Goal: Task Accomplishment & Management: Use online tool/utility

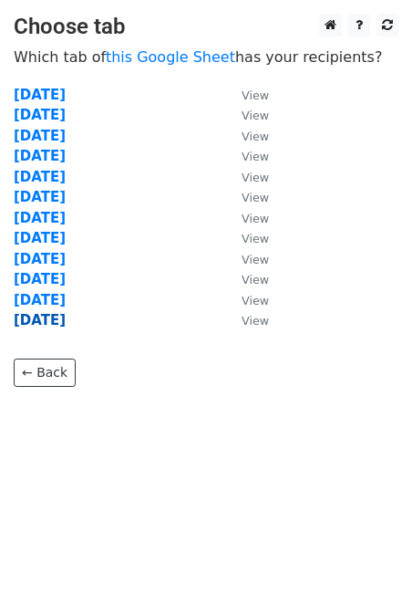
click at [66, 315] on strong "[DATE]" at bounding box center [40, 320] width 52 height 16
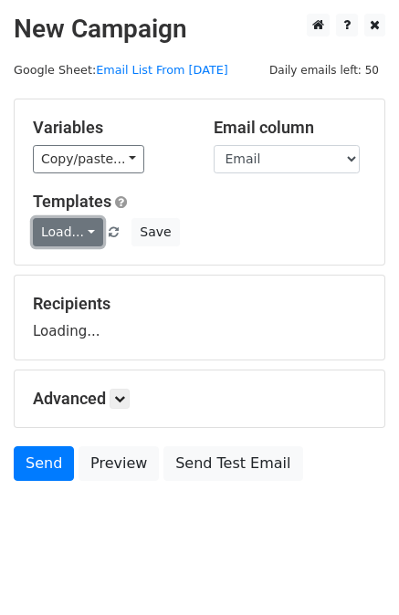
click at [73, 241] on link "Load..." at bounding box center [68, 232] width 70 height 28
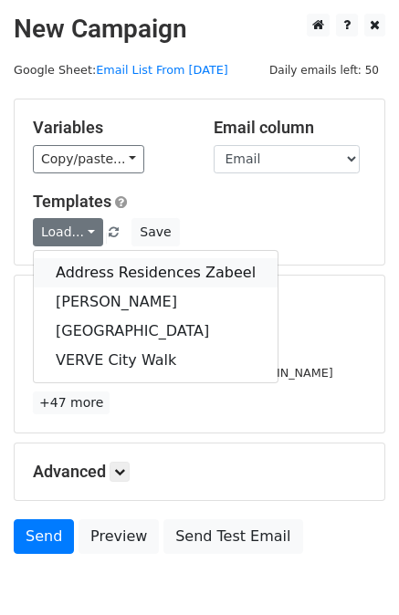
click at [132, 276] on link "Address Residences Zabeel" at bounding box center [156, 272] width 244 height 29
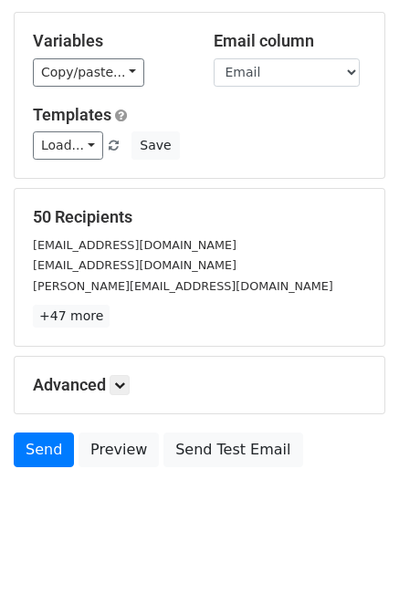
scroll to position [91, 0]
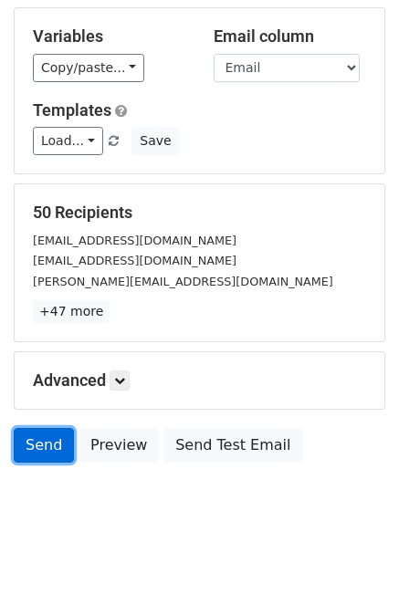
click at [48, 453] on link "Send" at bounding box center [44, 445] width 60 height 35
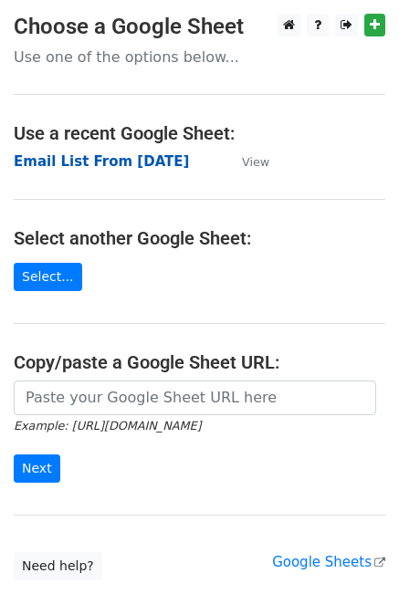
click at [77, 165] on strong "Email List From [DATE]" at bounding box center [101, 161] width 175 height 16
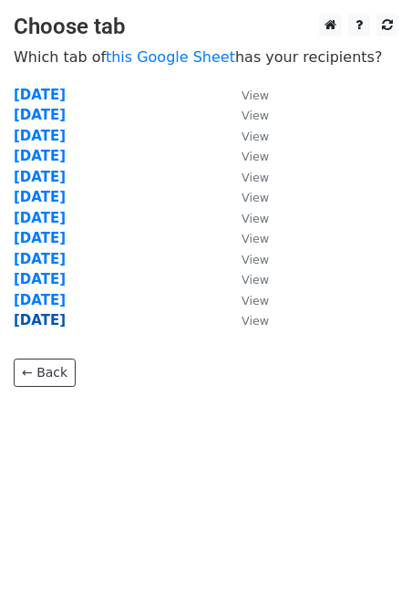
click at [58, 319] on strong "[DATE]" at bounding box center [40, 320] width 52 height 16
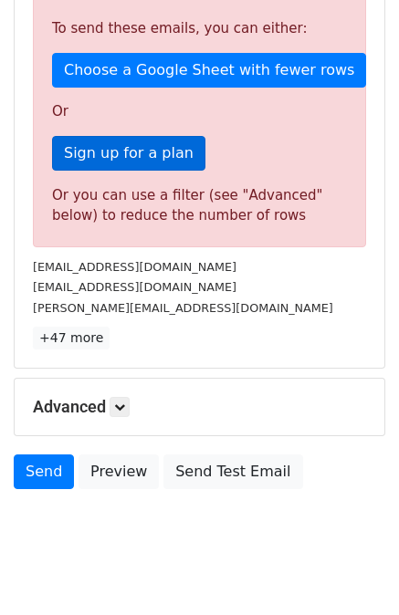
scroll to position [466, 0]
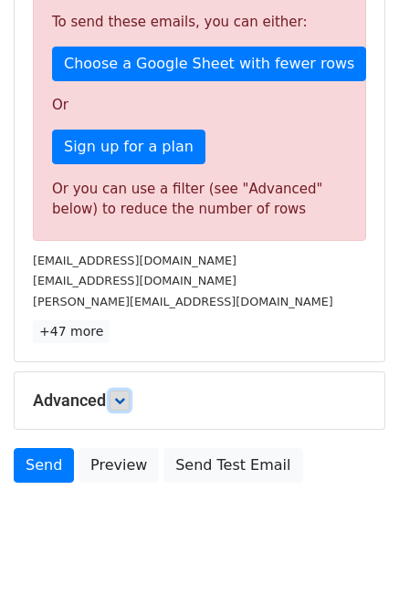
click at [125, 395] on icon at bounding box center [119, 400] width 11 height 11
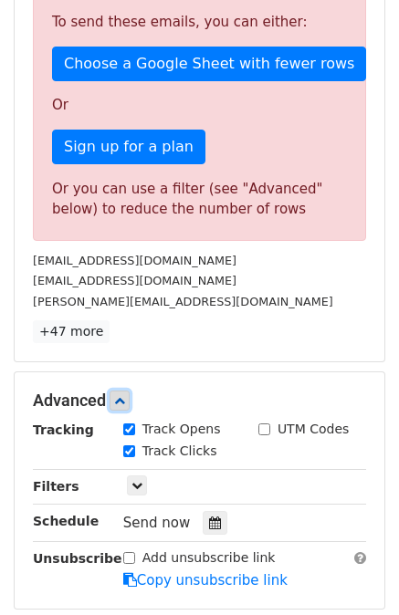
scroll to position [644, 0]
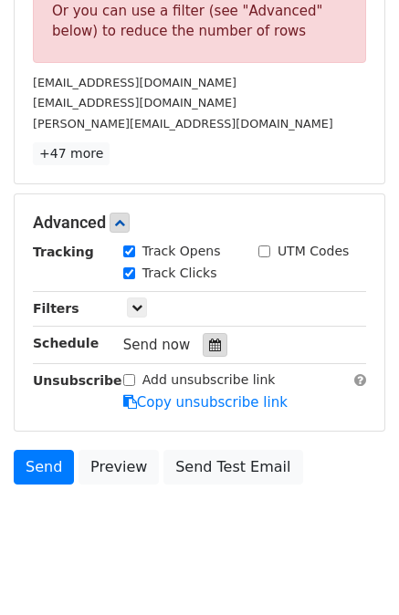
click at [209, 339] on icon at bounding box center [215, 345] width 12 height 13
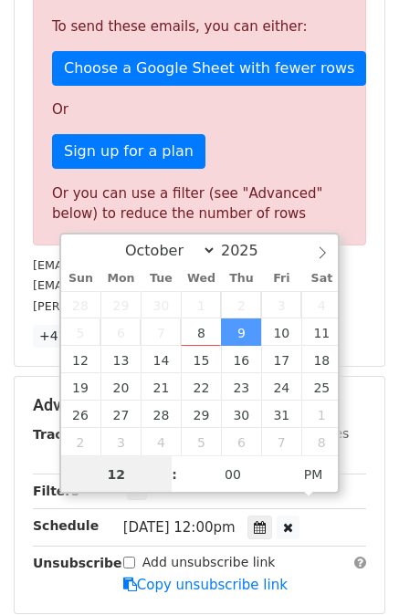
scroll to position [707, 0]
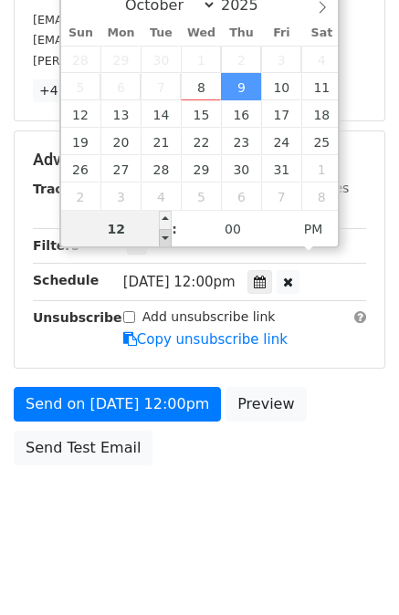
type input "[DATE] 11:00"
type input "11"
click at [168, 242] on span at bounding box center [165, 238] width 13 height 18
type input "[DATE] 10:00"
type input "10"
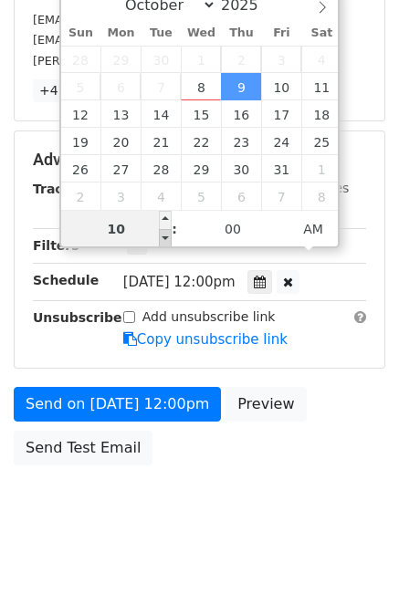
click at [168, 242] on span at bounding box center [165, 238] width 13 height 18
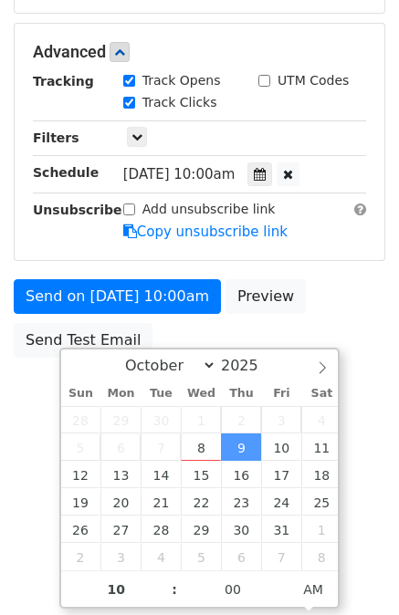
click at [168, 222] on div "Tracking Track Opens UTM Codes Track Clicks Filters Only include spreadsheet ro…" at bounding box center [199, 156] width 333 height 171
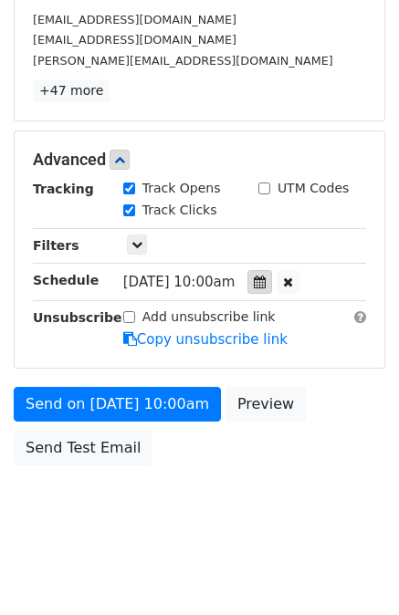
click at [264, 276] on icon at bounding box center [260, 282] width 12 height 13
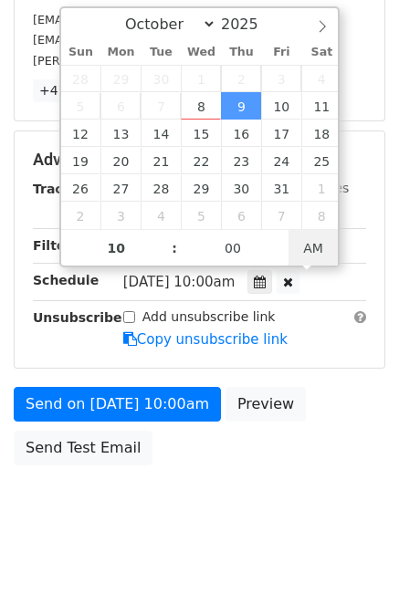
type input "[DATE] 22:00"
click at [307, 253] on span "AM" at bounding box center [313, 248] width 50 height 36
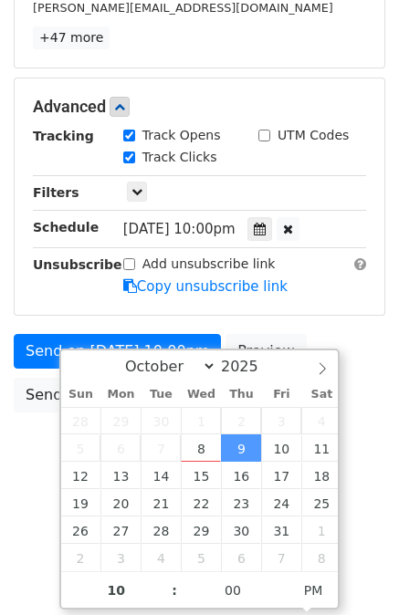
scroll to position [313, 0]
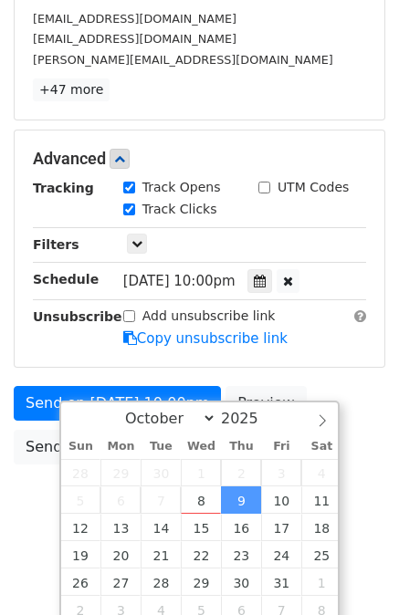
click at [353, 334] on form "Variables Copy/paste... {{Email}} {{First Name}} Email column Email First Name …" at bounding box center [199, 130] width 371 height 688
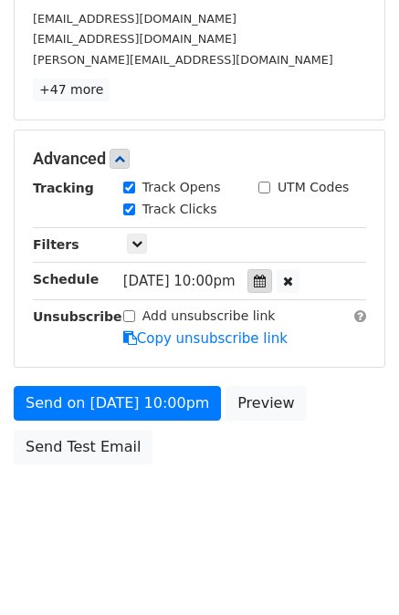
click at [266, 275] on icon at bounding box center [260, 281] width 12 height 13
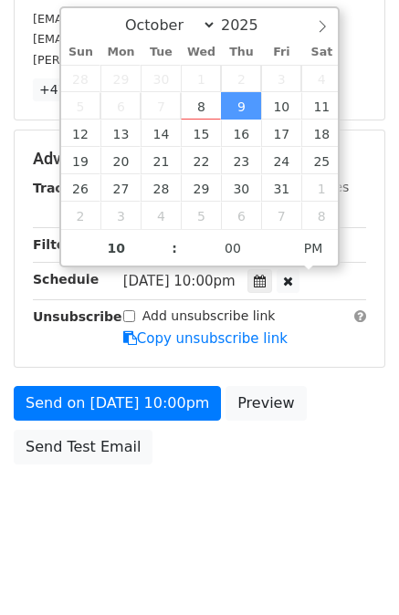
click at [370, 33] on div "[EMAIL_ADDRESS][DOMAIN_NAME]" at bounding box center [199, 38] width 360 height 21
